Goal: Find specific page/section: Find specific page/section

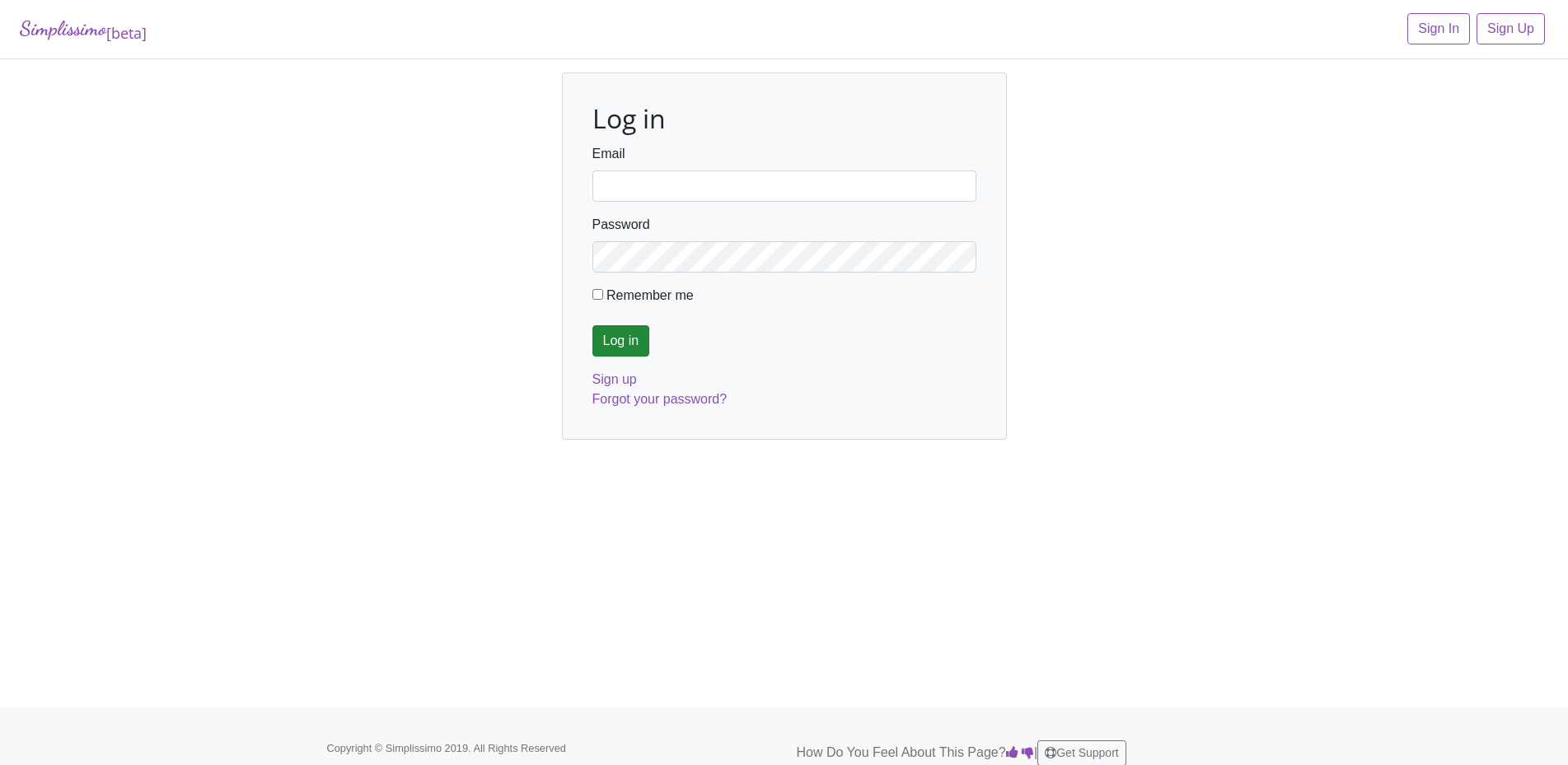
type input "[EMAIL_ADDRESS][DOMAIN_NAME]"
click at [613, 342] on input "Log in" at bounding box center [620, 341] width 57 height 31
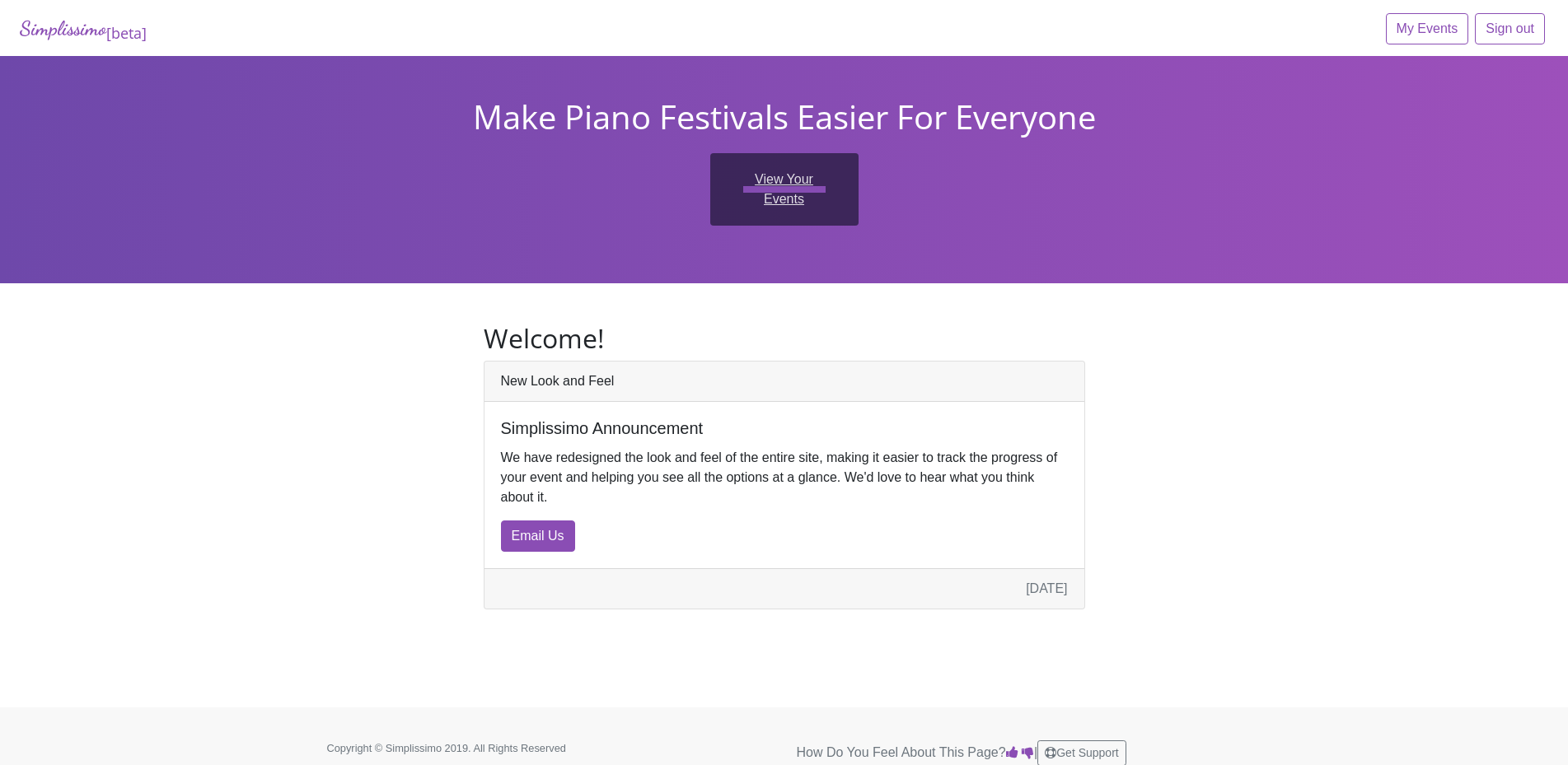
click at [773, 184] on link "View Your Events" at bounding box center [784, 189] width 149 height 72
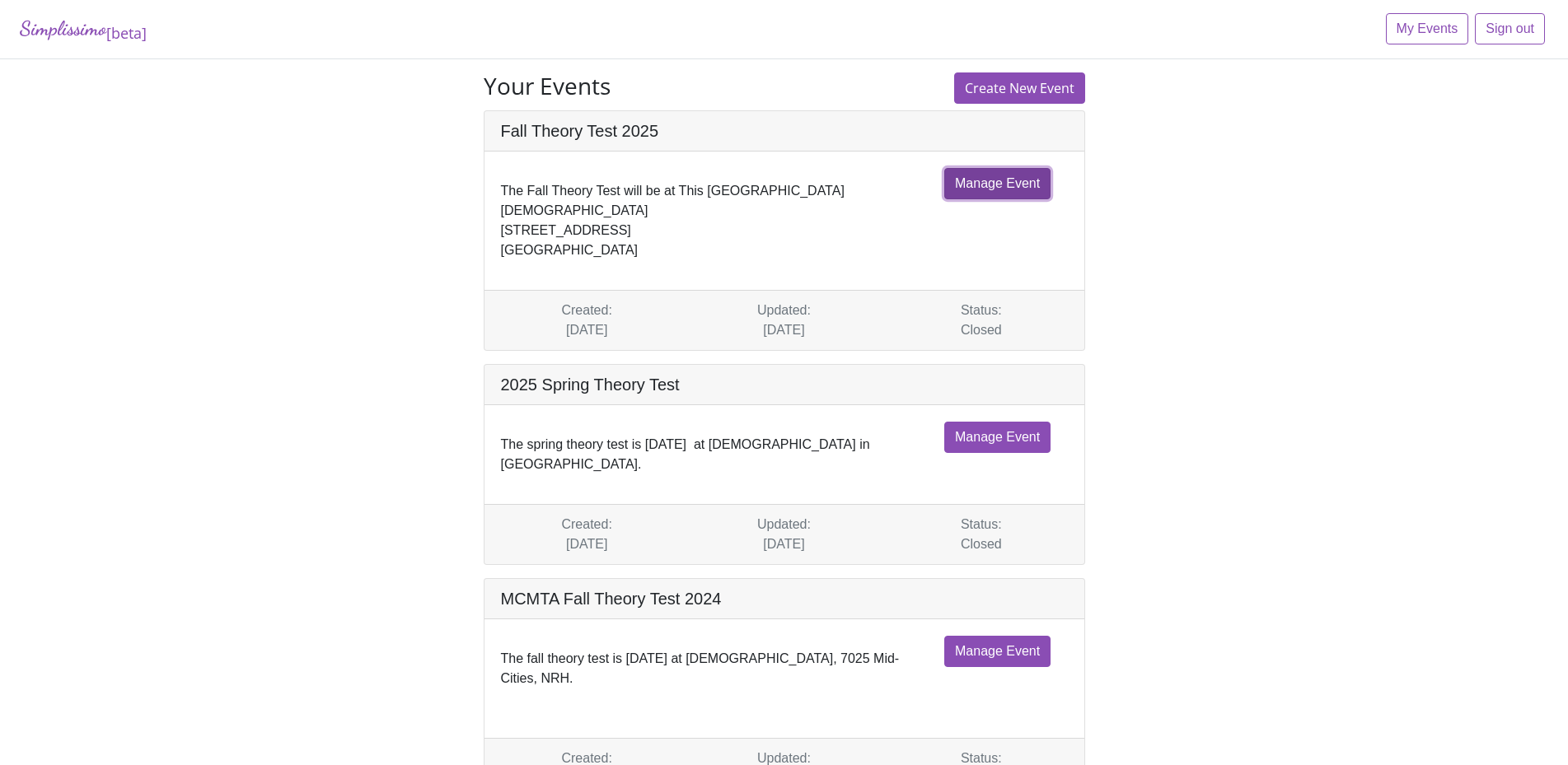
click at [991, 180] on link "Manage Event" at bounding box center [997, 183] width 107 height 31
